Goal: Information Seeking & Learning: Learn about a topic

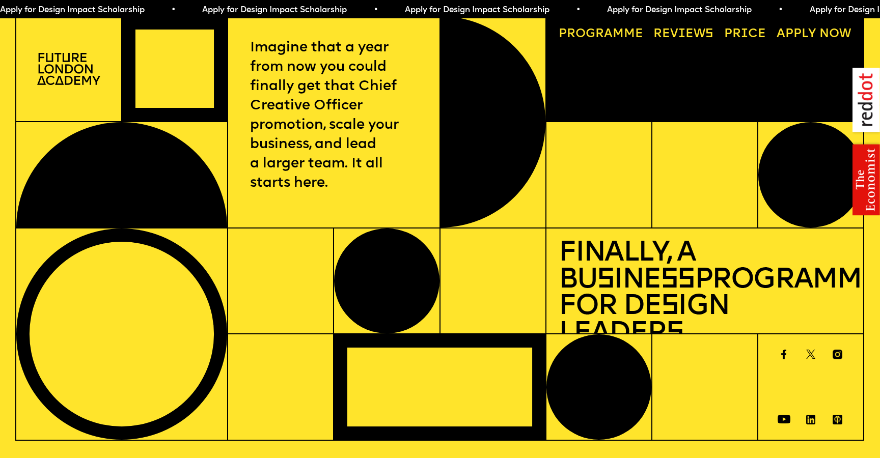
click at [81, 58] on img at bounding box center [68, 69] width 63 height 32
click at [80, 72] on img at bounding box center [68, 69] width 63 height 32
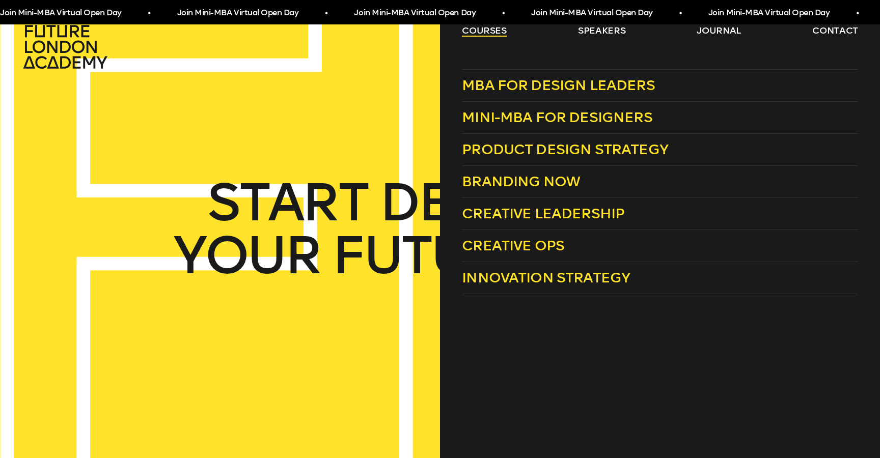
click at [492, 34] on link "courses" at bounding box center [484, 30] width 45 height 12
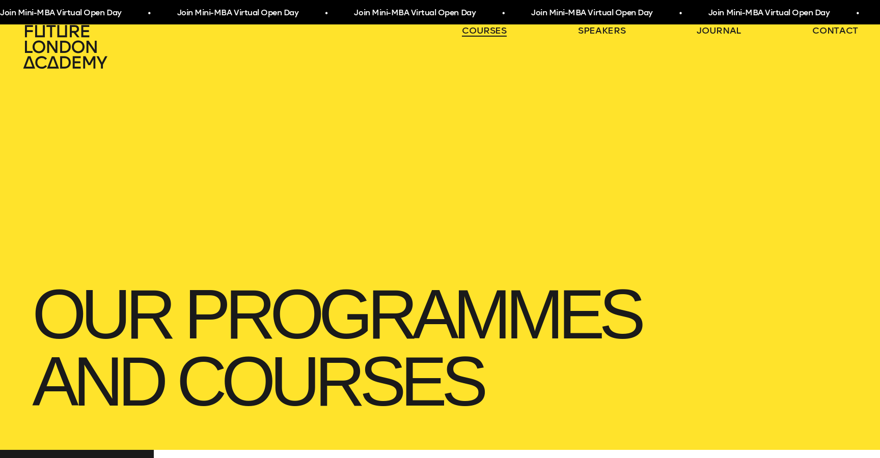
click at [492, 34] on link "courses" at bounding box center [484, 30] width 45 height 12
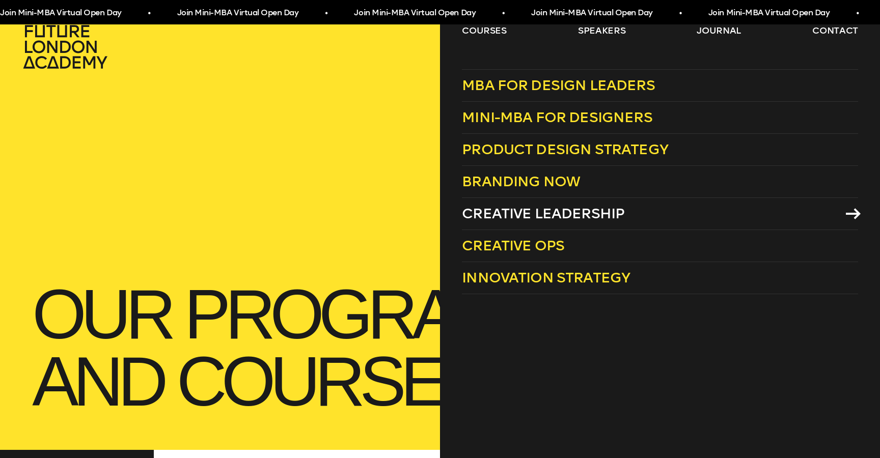
click at [542, 216] on span "Creative Leadership" at bounding box center [543, 213] width 162 height 17
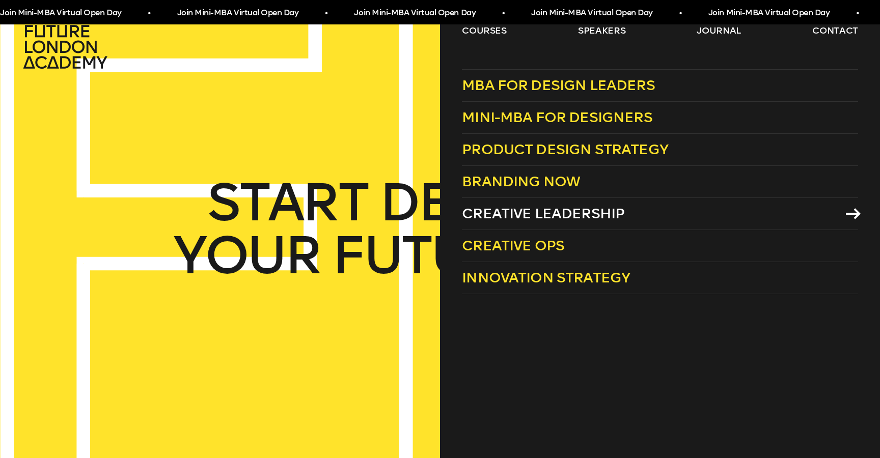
click at [529, 205] on span "Creative Leadership" at bounding box center [543, 213] width 162 height 17
